Goal: Find specific page/section

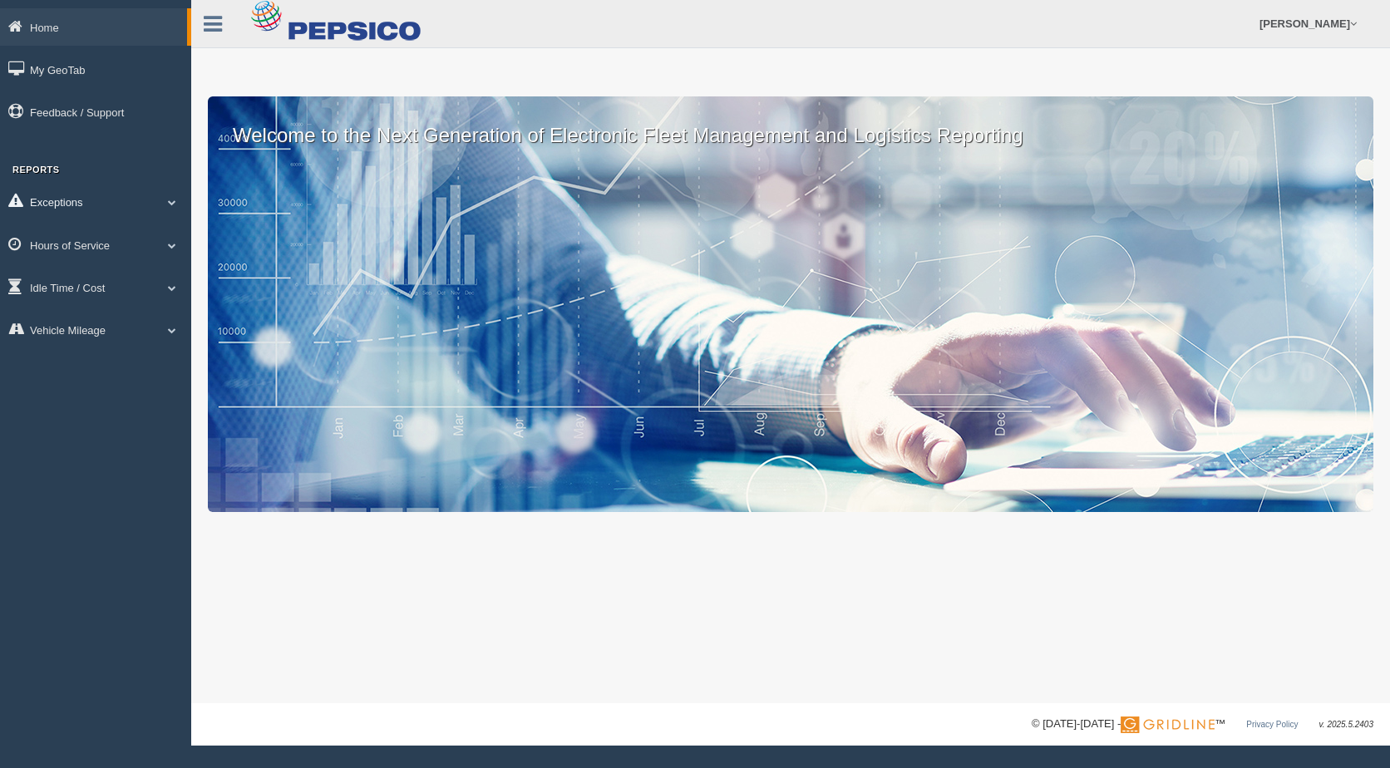
click at [175, 201] on span at bounding box center [172, 202] width 22 height 8
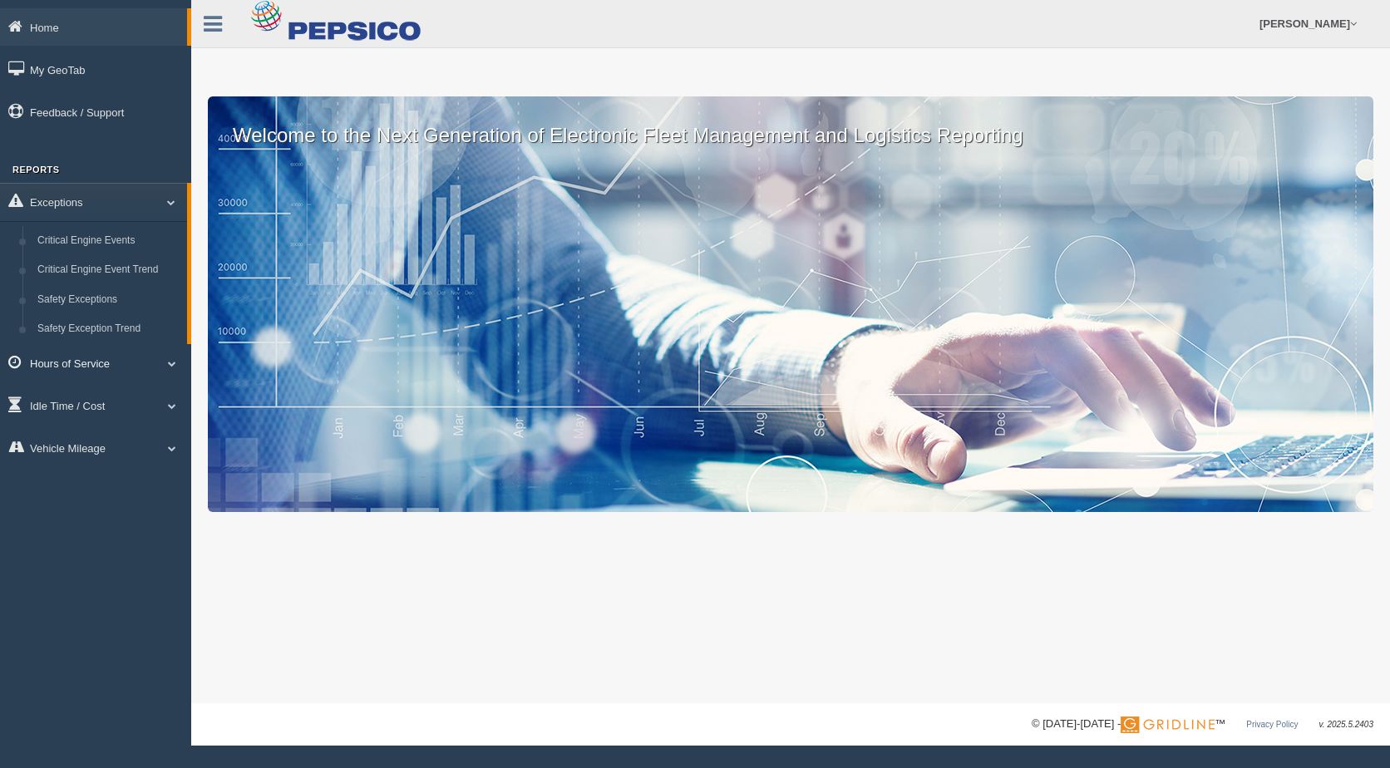
click at [168, 363] on span at bounding box center [172, 363] width 22 height 8
click at [116, 283] on link "HOS Explanation Reports" at bounding box center [108, 284] width 157 height 30
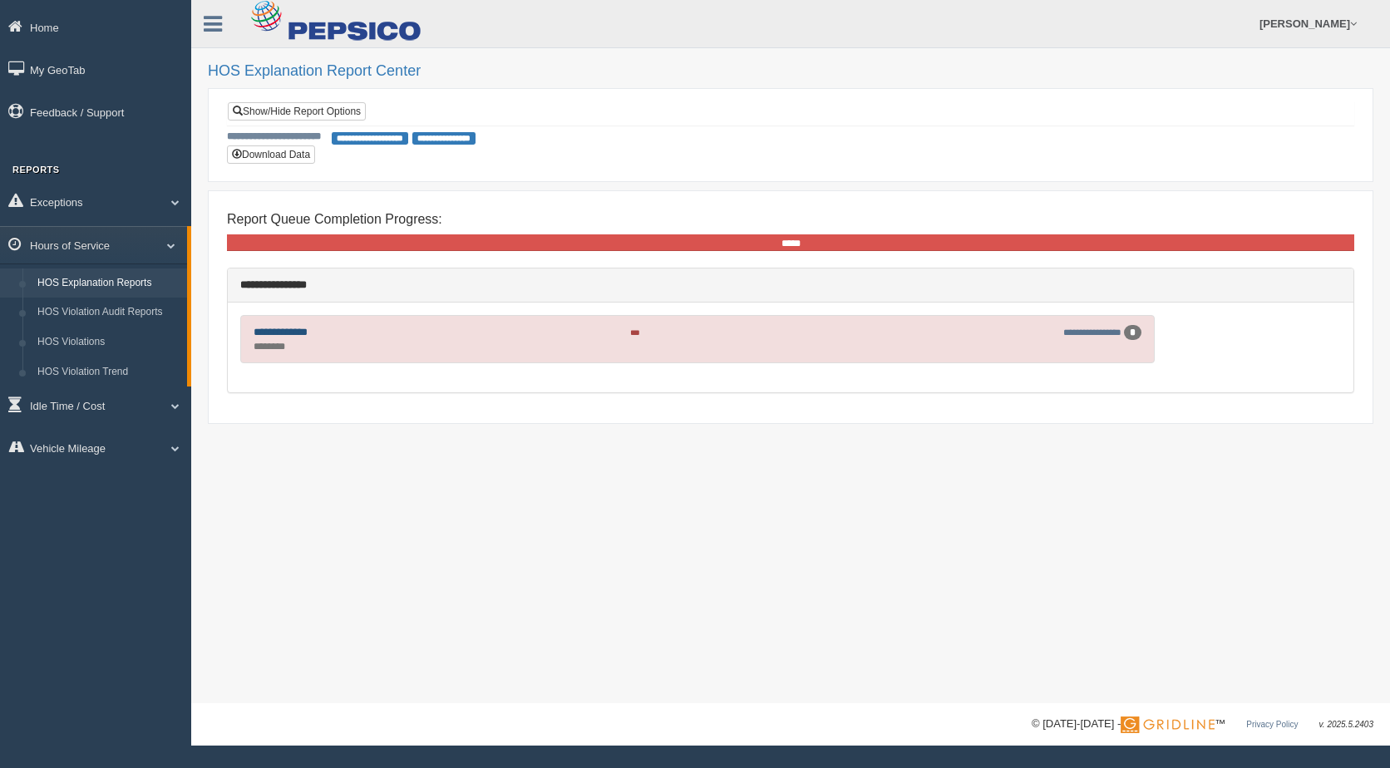
click at [308, 335] on link "**********" at bounding box center [281, 332] width 54 height 11
